Goal: Task Accomplishment & Management: Complete application form

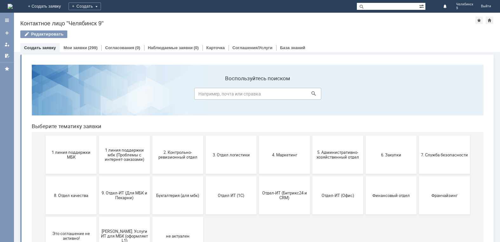
click at [13, 9] on img at bounding box center [10, 6] width 5 height 5
click at [68, 155] on span "1 линия поддержки МБК" at bounding box center [71, 155] width 47 height 10
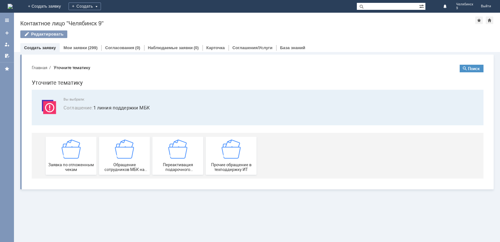
click at [68, 155] on img at bounding box center [71, 149] width 19 height 19
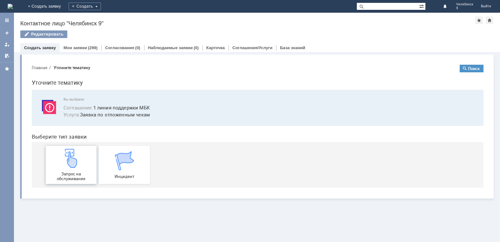
click at [66, 171] on div "Запрос на обслуживание" at bounding box center [71, 165] width 47 height 32
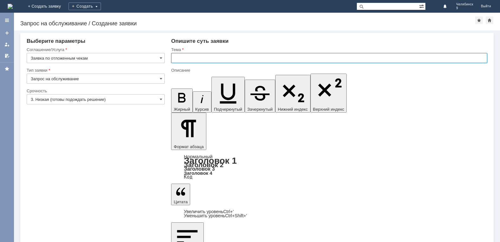
click at [175, 59] on input "text" at bounding box center [329, 58] width 316 height 10
type input "Отложенные чеки"
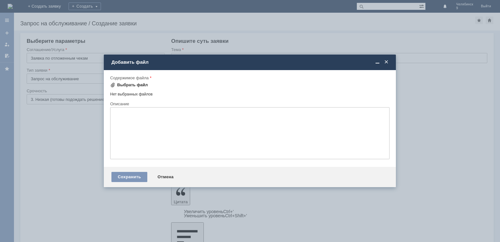
click at [138, 84] on div "Выбрать файл" at bounding box center [132, 85] width 31 height 5
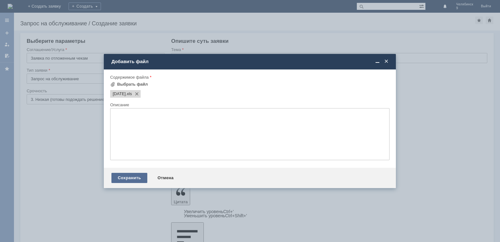
click at [125, 178] on div "Сохранить" at bounding box center [129, 178] width 36 height 10
